Goal: Use online tool/utility: Use online tool/utility

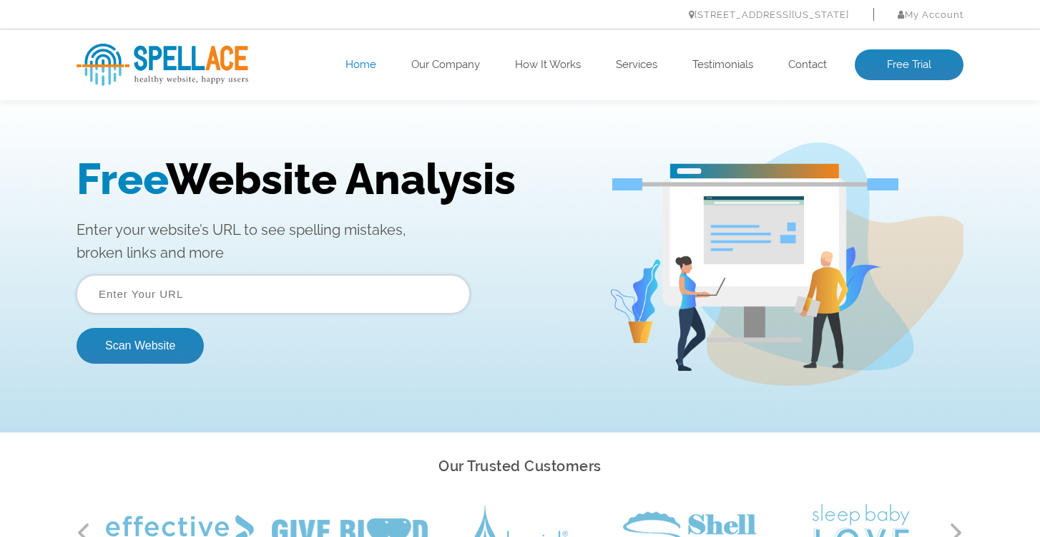
click at [117, 290] on input "text" at bounding box center [274, 294] width 394 height 39
type input "[URL][DOMAIN_NAME]"
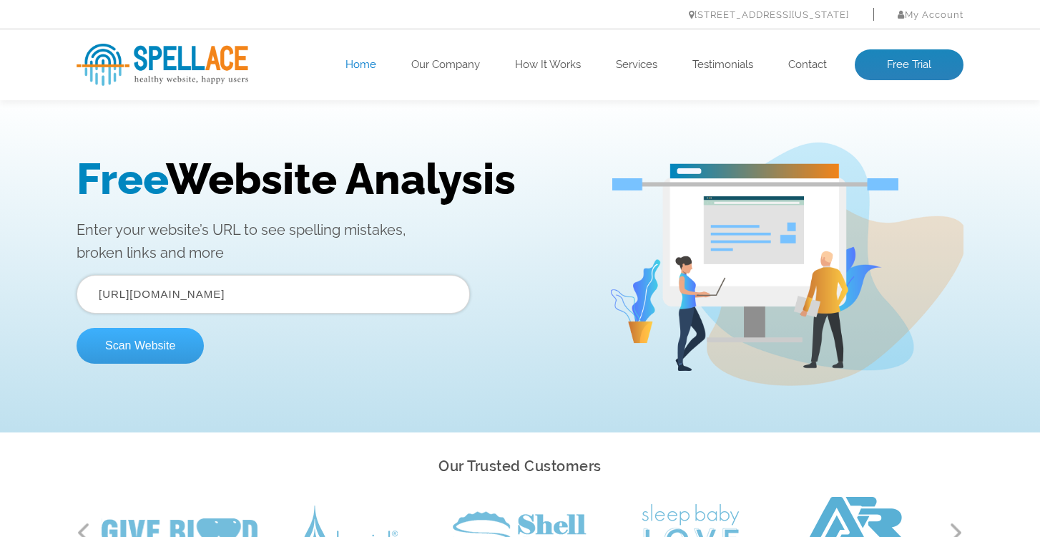
click at [149, 352] on button "Scan Website" at bounding box center [140, 346] width 127 height 36
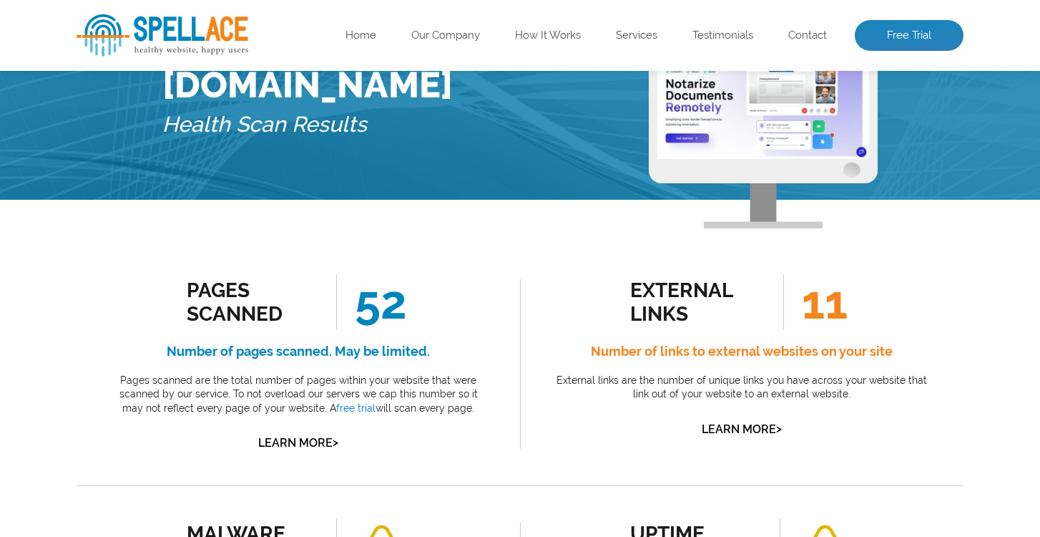
scroll to position [129, 0]
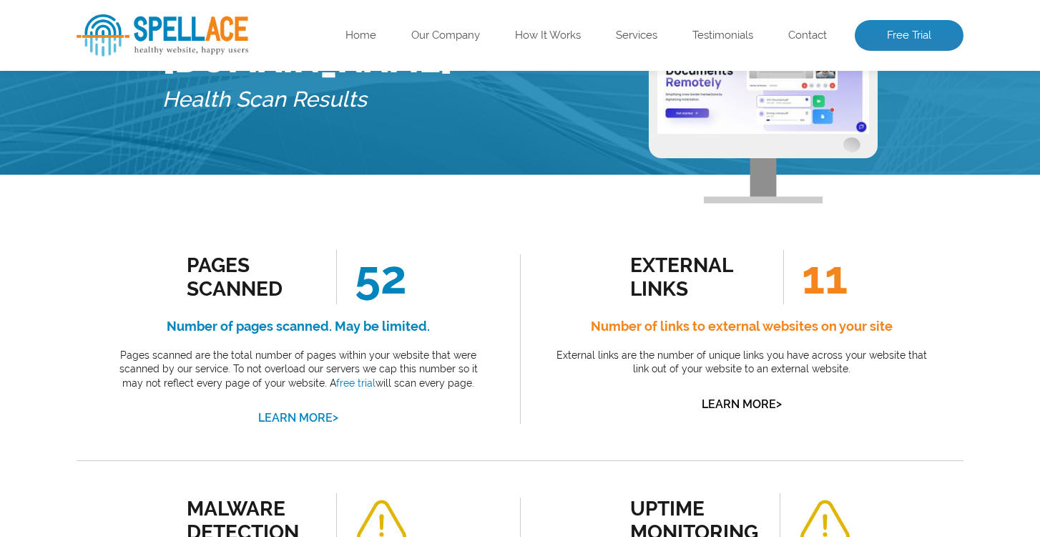
click at [319, 419] on link "Learn More >" at bounding box center [298, 418] width 80 height 14
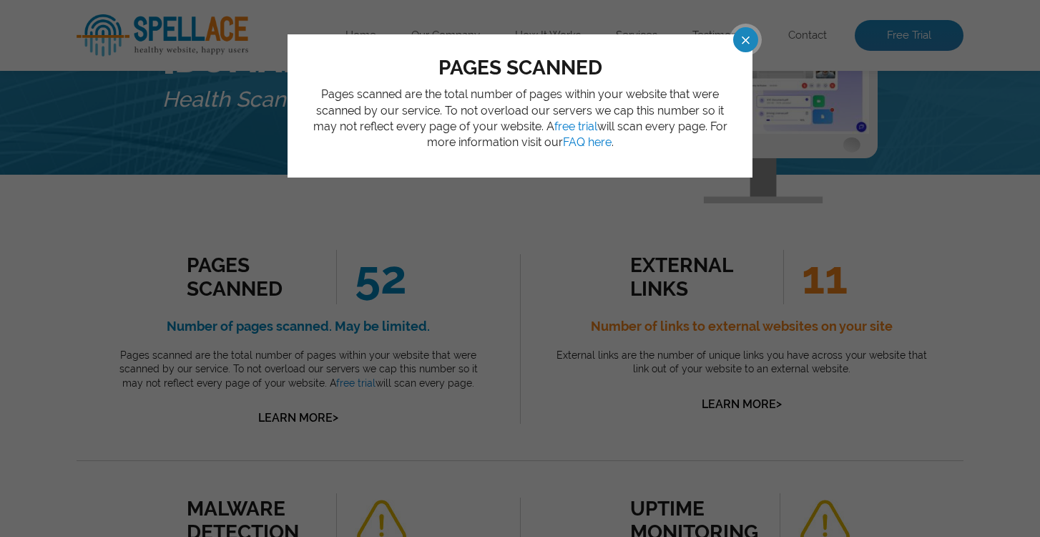
click at [746, 40] on span at bounding box center [732, 39] width 25 height 25
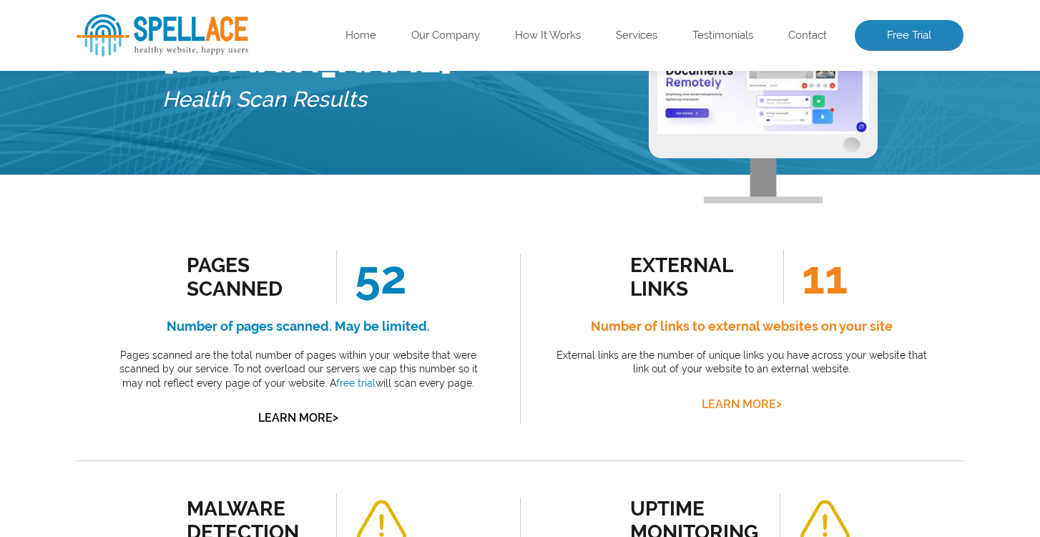
click at [748, 397] on link "Learn More >" at bounding box center [742, 404] width 80 height 14
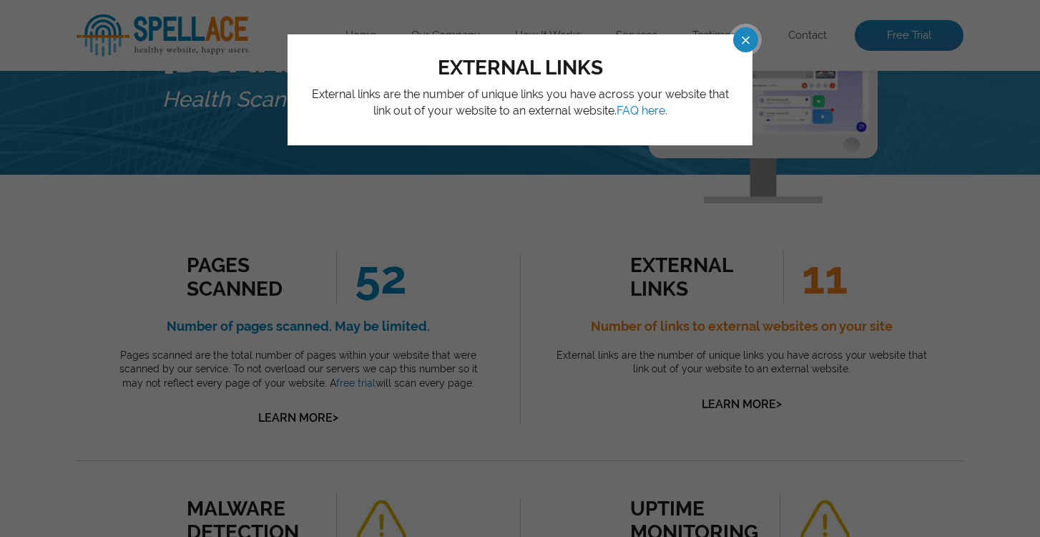
click at [743, 39] on span at bounding box center [732, 39] width 25 height 25
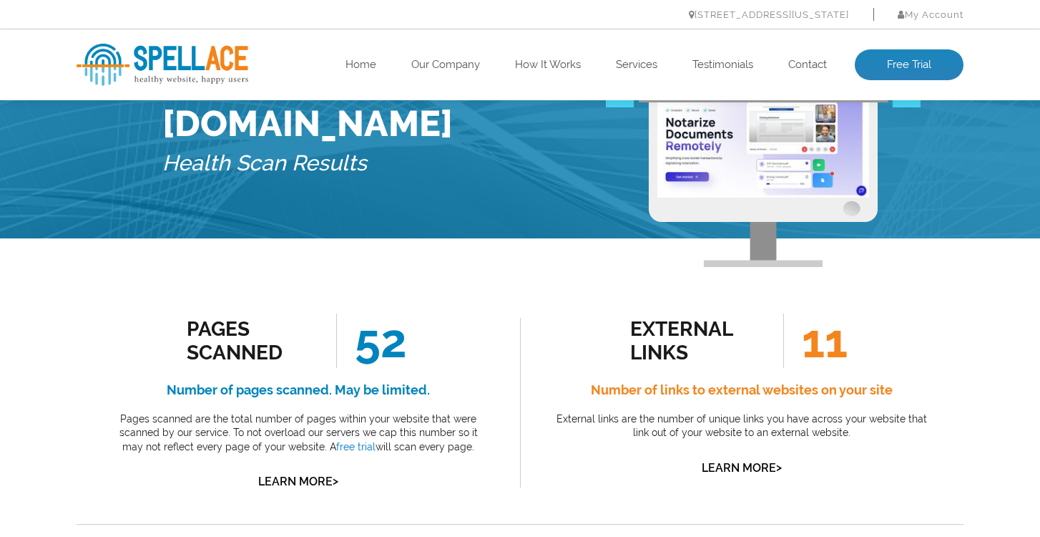
scroll to position [0, 0]
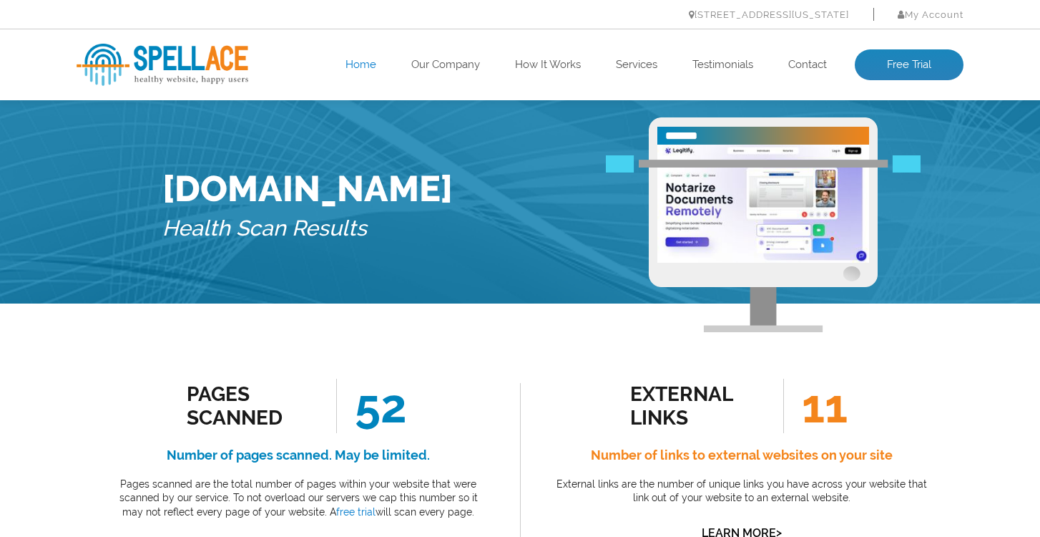
click at [357, 63] on link "Home" at bounding box center [361, 65] width 31 height 14
